Goal: Information Seeking & Learning: Learn about a topic

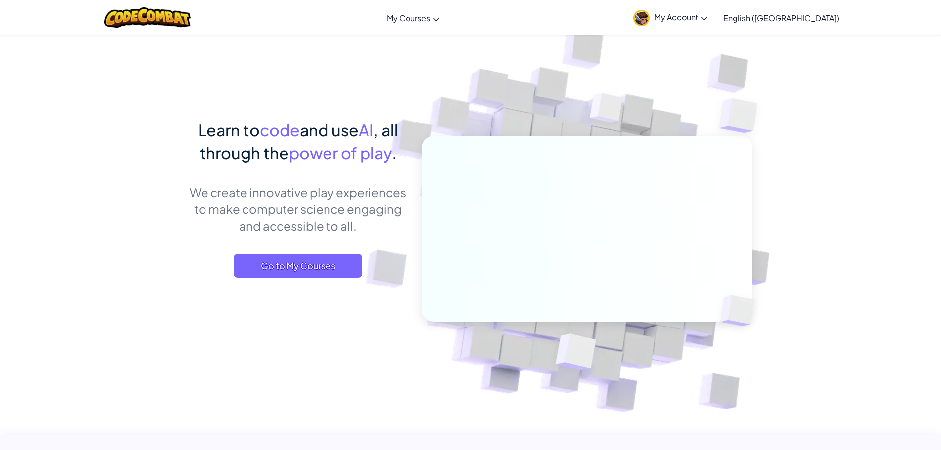
click at [707, 13] on span "My Account" at bounding box center [680, 17] width 53 height 10
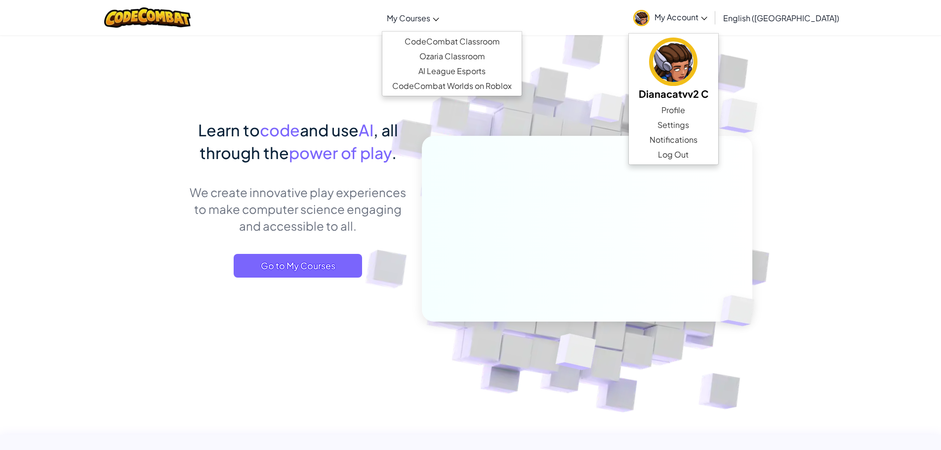
click at [430, 18] on span "My Courses" at bounding box center [408, 18] width 43 height 10
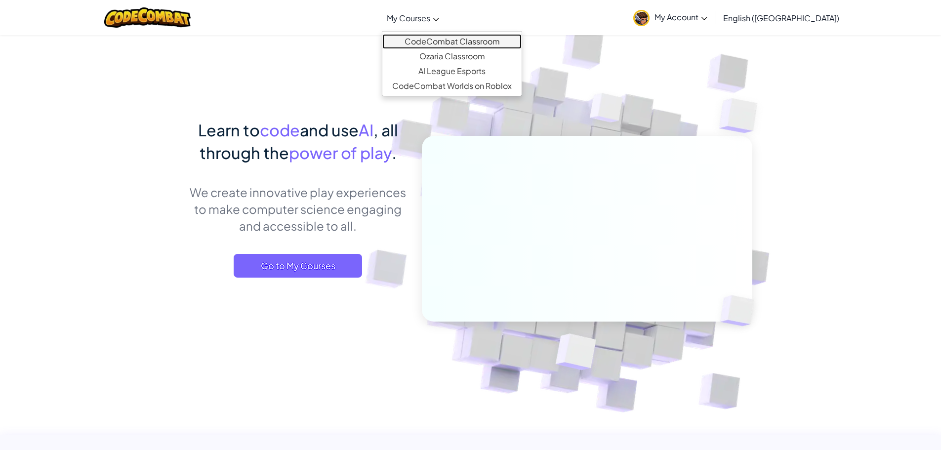
click at [469, 39] on link "CodeCombat Classroom" at bounding box center [451, 41] width 139 height 15
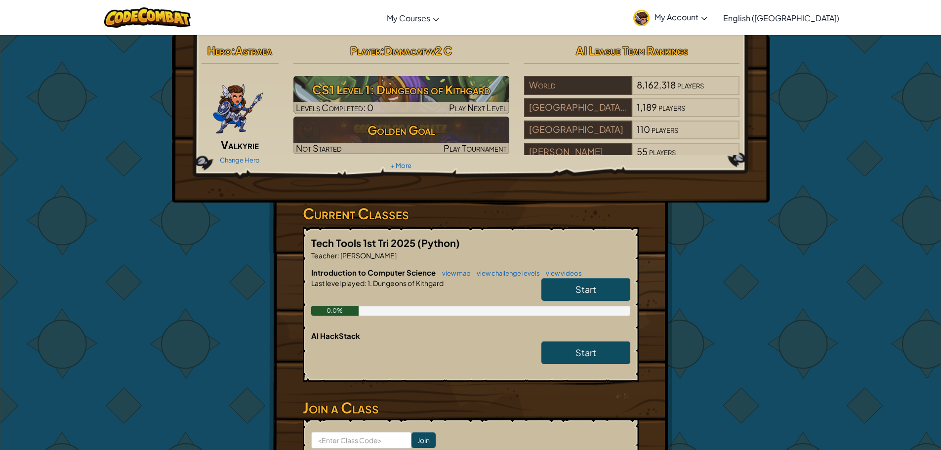
click at [562, 289] on link "Start" at bounding box center [585, 289] width 89 height 23
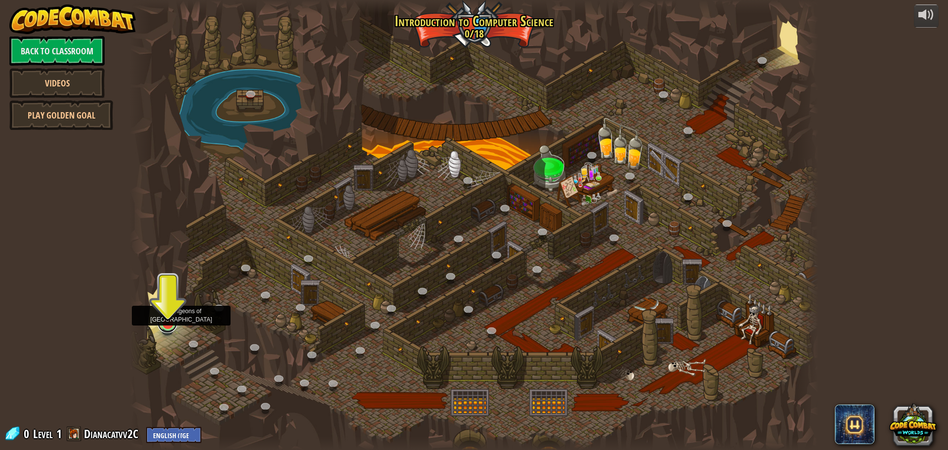
click at [170, 326] on link at bounding box center [168, 323] width 20 height 20
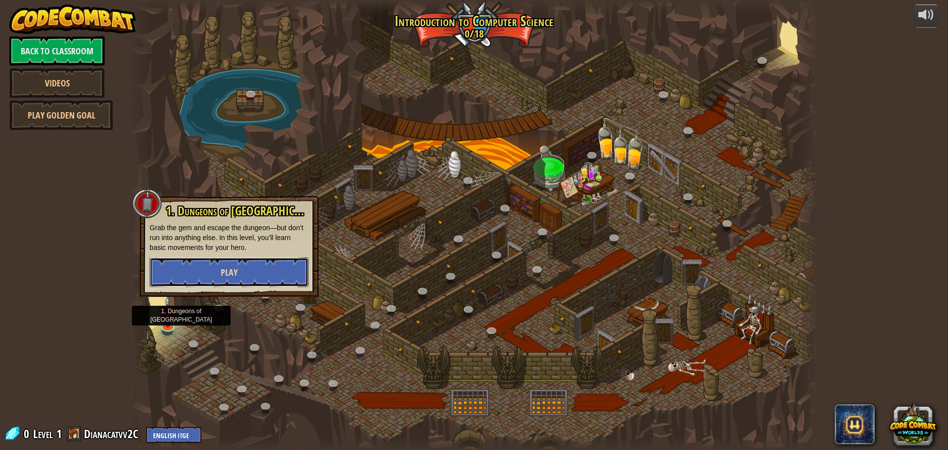
click at [233, 271] on span "Play" at bounding box center [229, 272] width 17 height 12
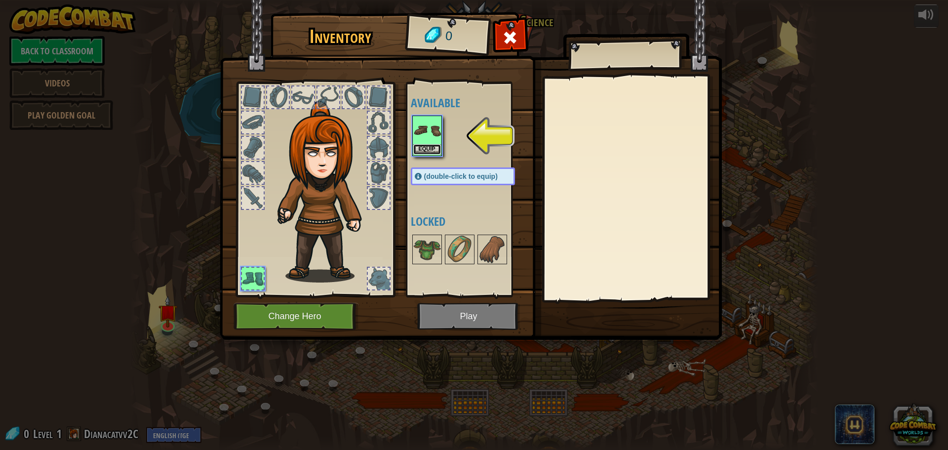
click at [426, 146] on button "Equip" at bounding box center [427, 149] width 28 height 10
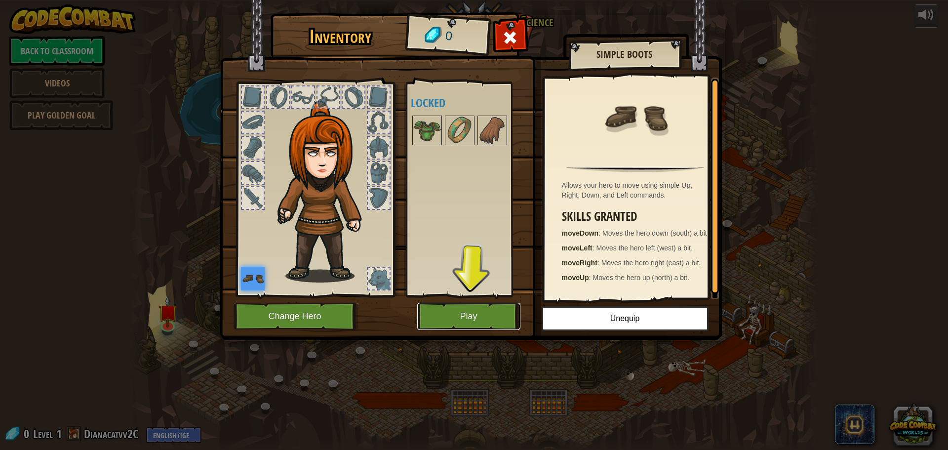
click at [475, 320] on button "Play" at bounding box center [468, 316] width 103 height 27
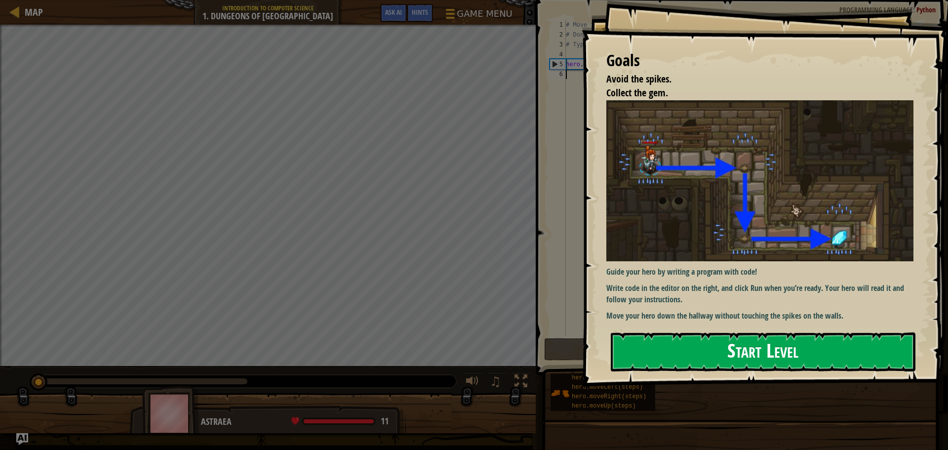
click at [790, 354] on button "Start Level" at bounding box center [763, 351] width 305 height 39
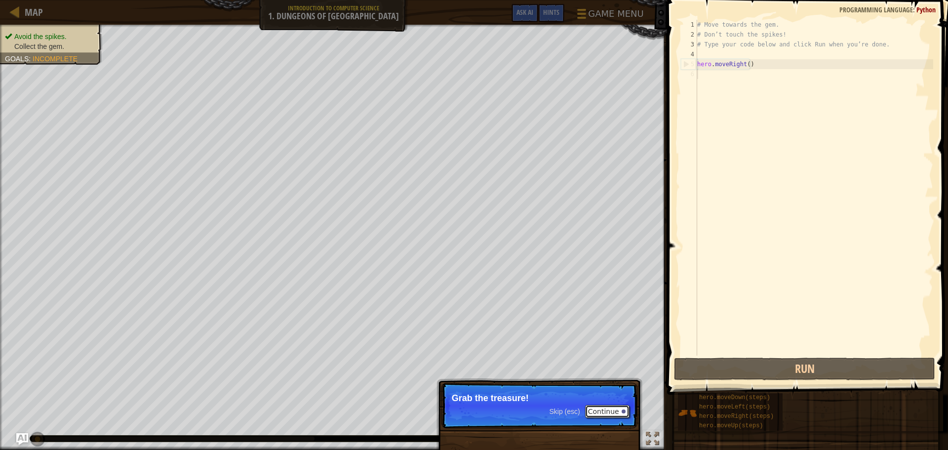
click at [604, 406] on button "Continue" at bounding box center [607, 411] width 44 height 13
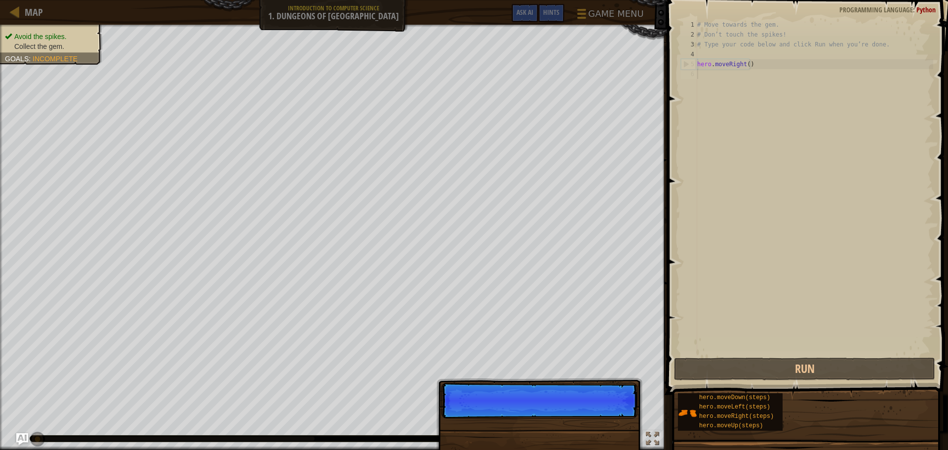
scroll to position [4, 0]
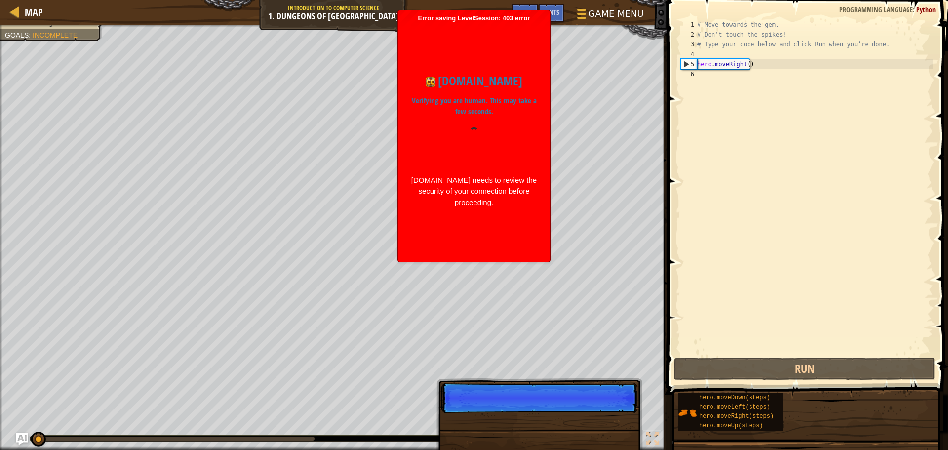
click at [687, 59] on div "4" at bounding box center [689, 54] width 16 height 10
type textarea "hero.moveRight()"
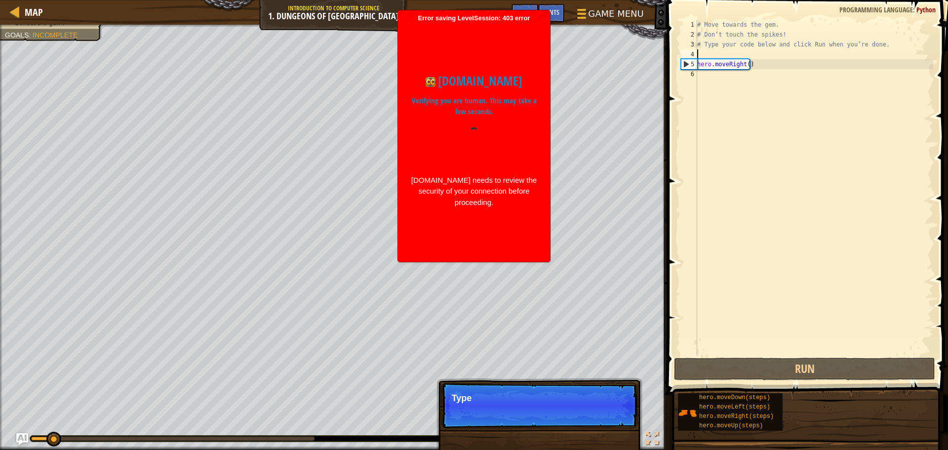
type textarea "hero.moveRight()"
click at [688, 59] on div "4" at bounding box center [689, 54] width 16 height 10
type textarea "hero.moveRight()"
click at [688, 59] on div "4" at bounding box center [689, 54] width 16 height 10
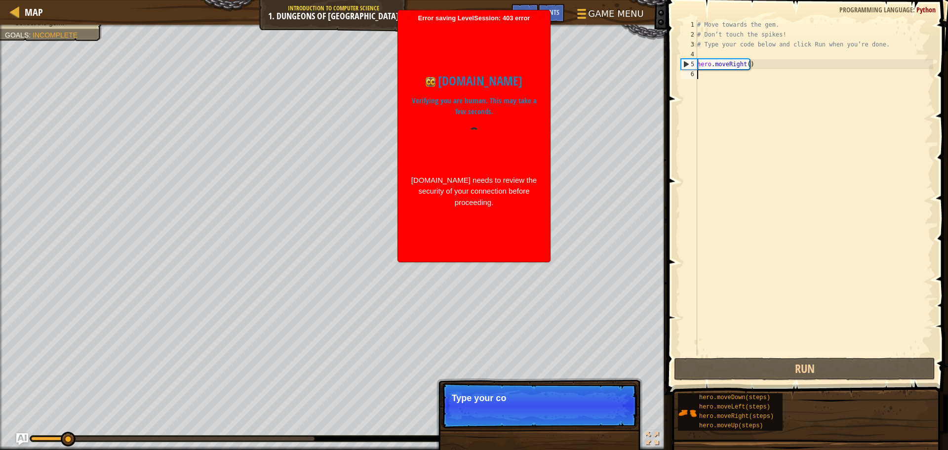
type textarea "hero.moveRight()"
click at [688, 59] on div "4" at bounding box center [689, 54] width 16 height 10
type textarea "hero.moveRight()"
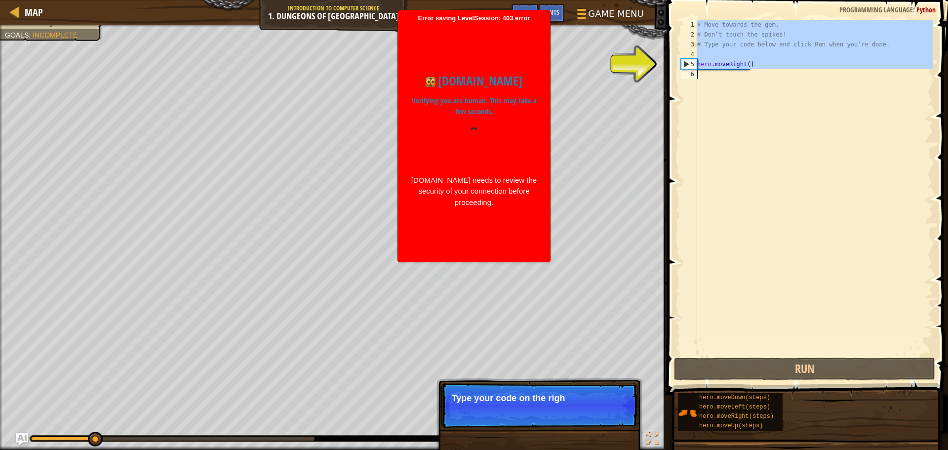
drag, startPoint x: 688, startPoint y: 59, endPoint x: 689, endPoint y: 68, distance: 8.9
click at [689, 68] on div "5" at bounding box center [690, 64] width 16 height 10
type textarea "hero.moveRight()"
click at [689, 68] on div "5" at bounding box center [690, 64] width 16 height 10
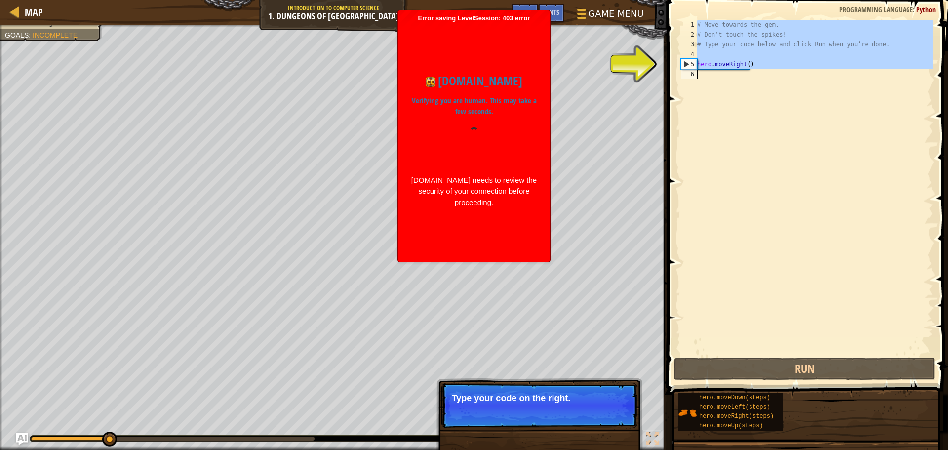
click at [689, 66] on div "5" at bounding box center [690, 64] width 16 height 10
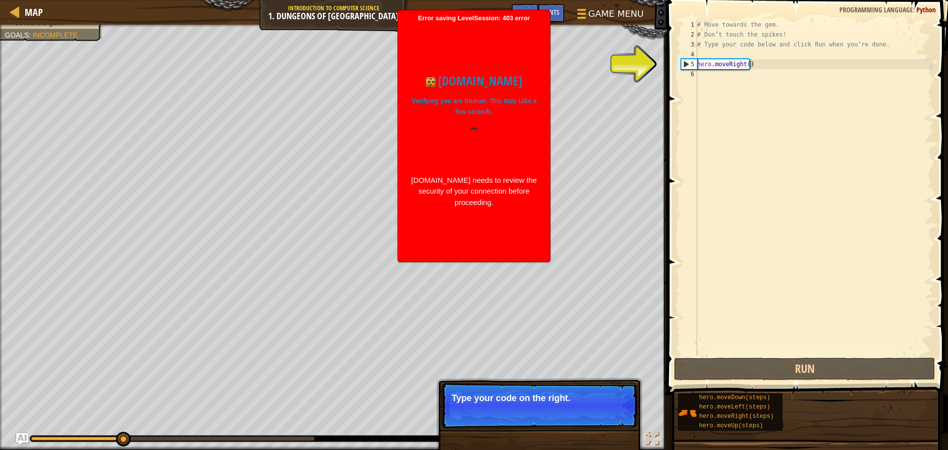
type textarea "hero.moveRight()"
click at [689, 66] on div "5" at bounding box center [690, 64] width 16 height 10
drag, startPoint x: 689, startPoint y: 65, endPoint x: 688, endPoint y: 60, distance: 5.0
click at [688, 64] on div "5" at bounding box center [690, 64] width 16 height 10
click at [688, 60] on div "5" at bounding box center [690, 64] width 16 height 10
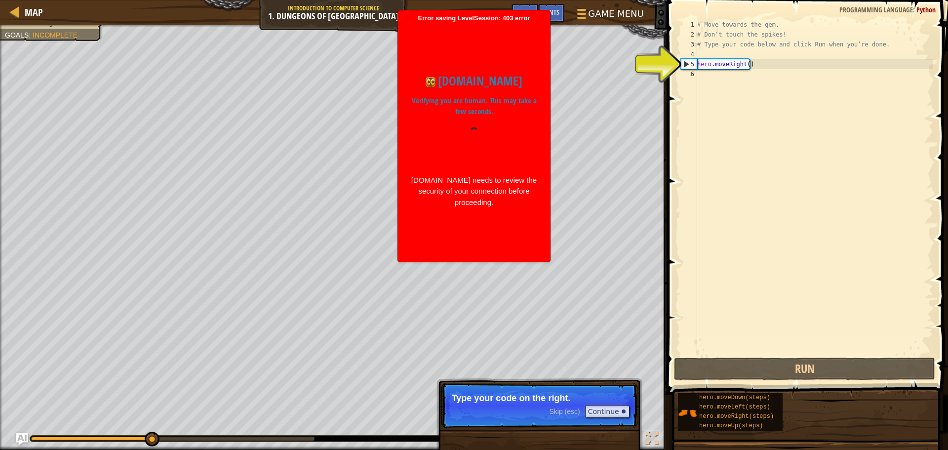
type textarea "hero.moveRight()"
click at [688, 60] on div "5" at bounding box center [690, 64] width 16 height 10
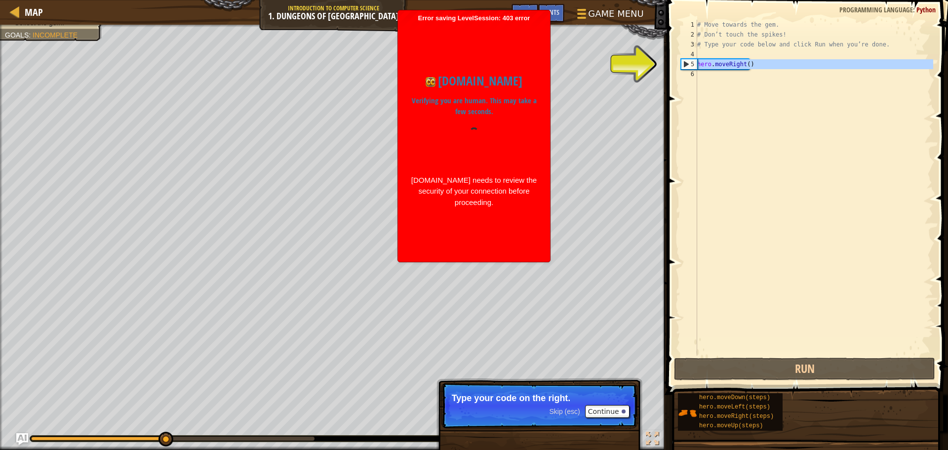
click at [688, 60] on div "5" at bounding box center [690, 64] width 16 height 10
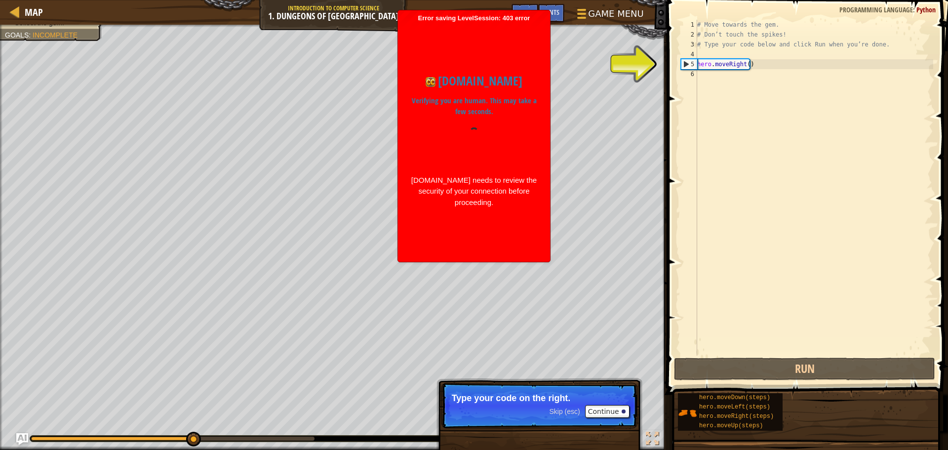
type textarea "hero.moveRight()"
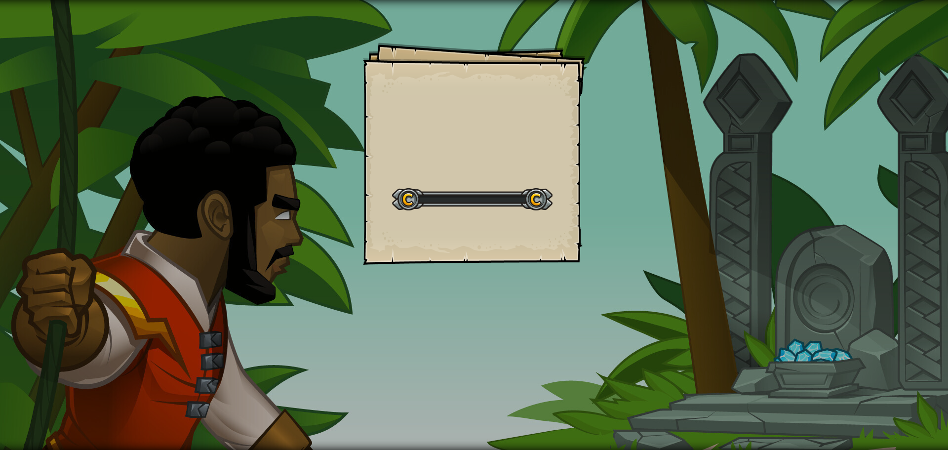
click at [688, 60] on div "Goals Start Level Error loading from server. Try refreshing the page. You'll ne…" at bounding box center [474, 225] width 948 height 450
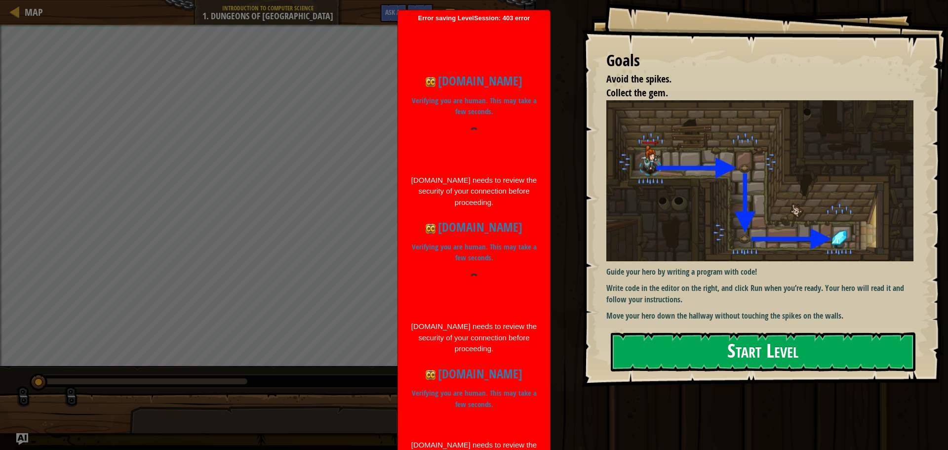
click at [679, 344] on button "Start Level" at bounding box center [763, 351] width 305 height 39
